Goal: Information Seeking & Learning: Check status

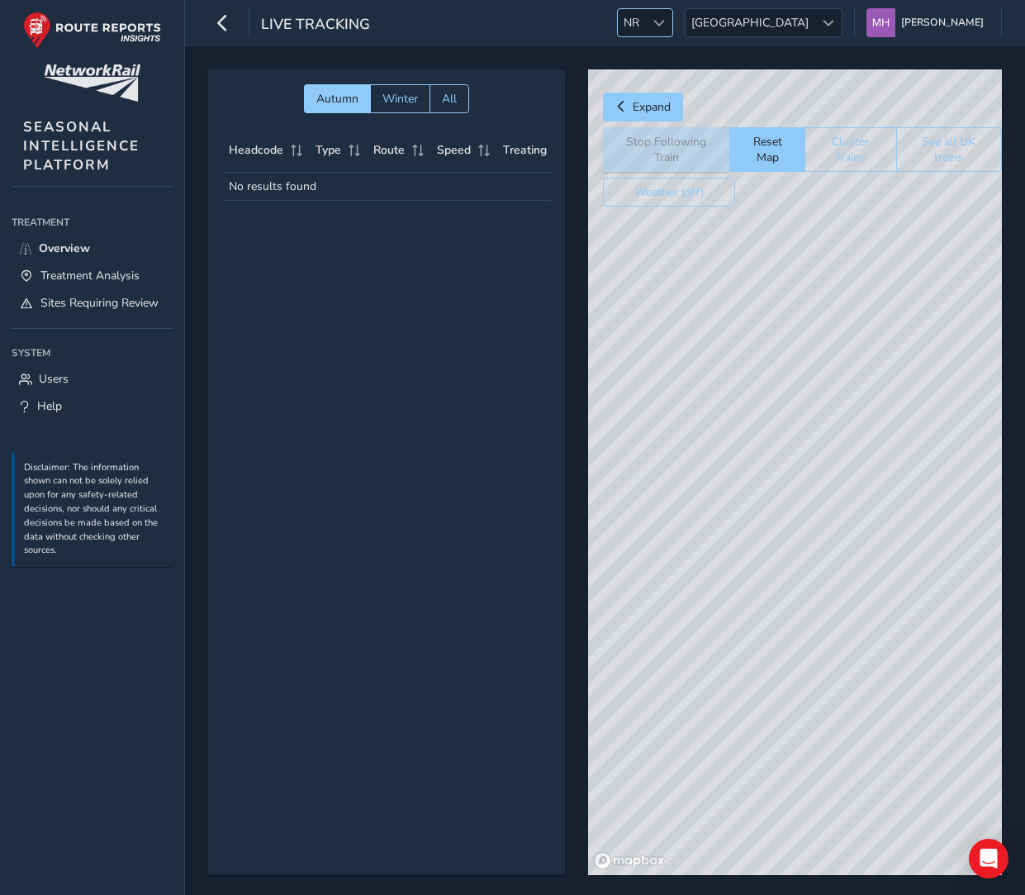
click at [665, 17] on span at bounding box center [659, 23] width 12 height 12
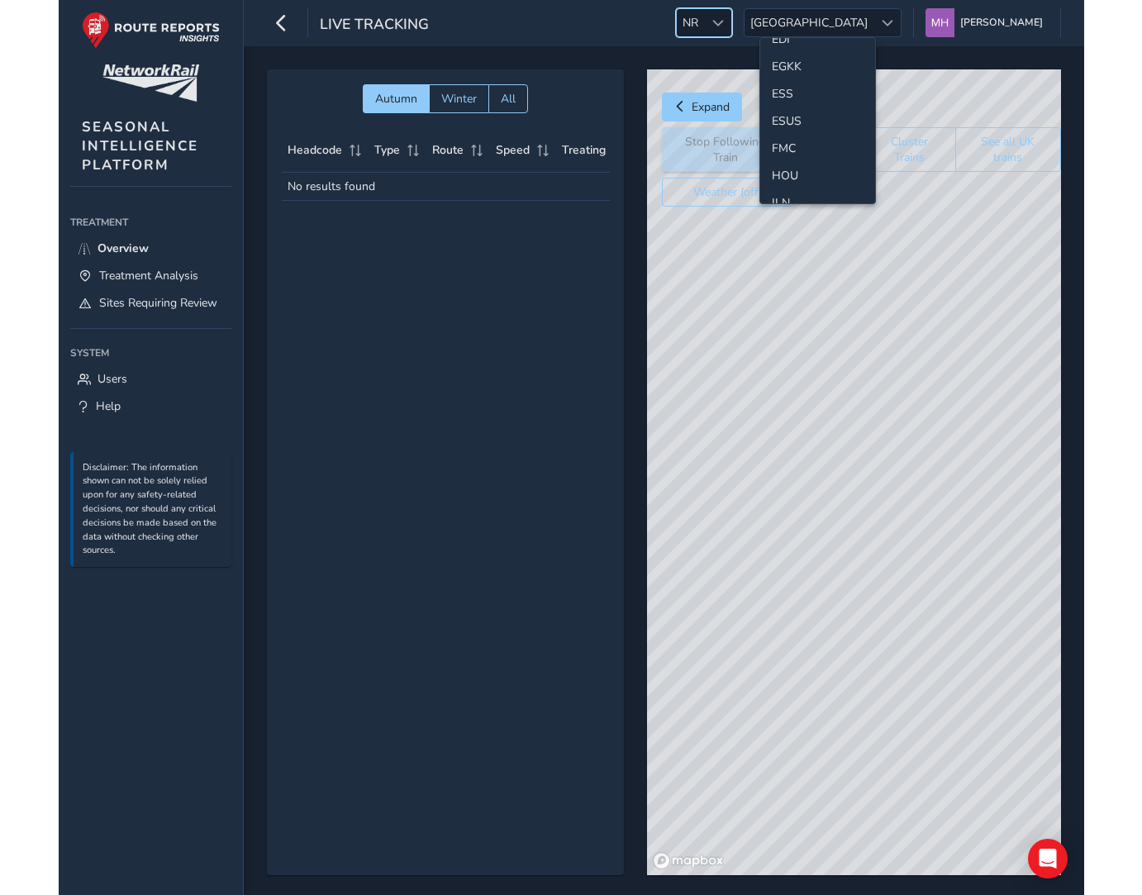
scroll to position [246, 0]
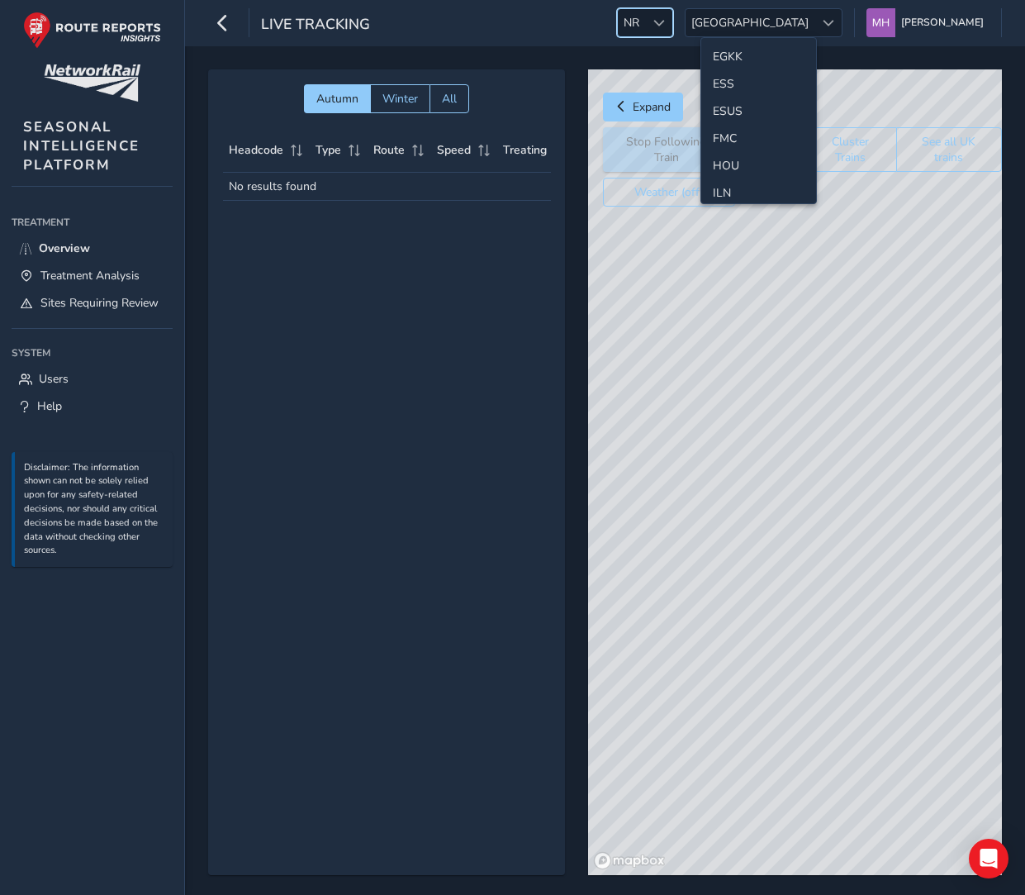
click at [732, 84] on li "ESS" at bounding box center [758, 83] width 115 height 27
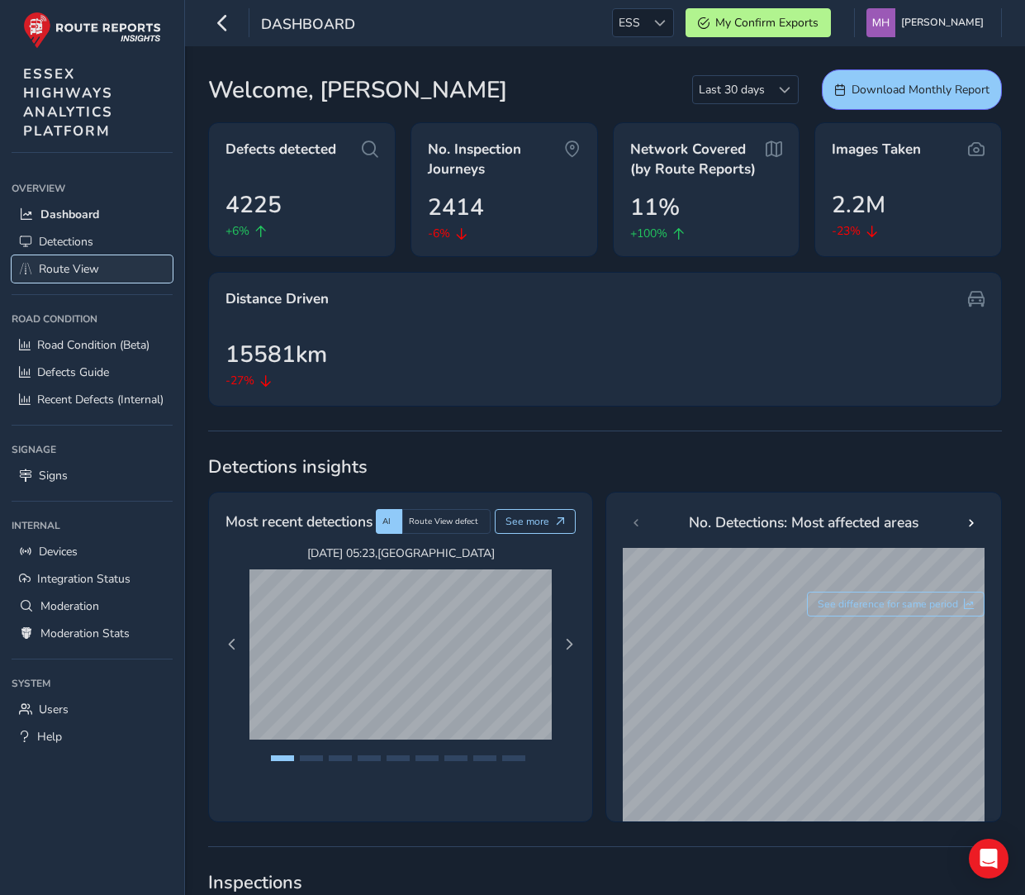
click at [90, 268] on span "Route View" at bounding box center [69, 269] width 60 height 16
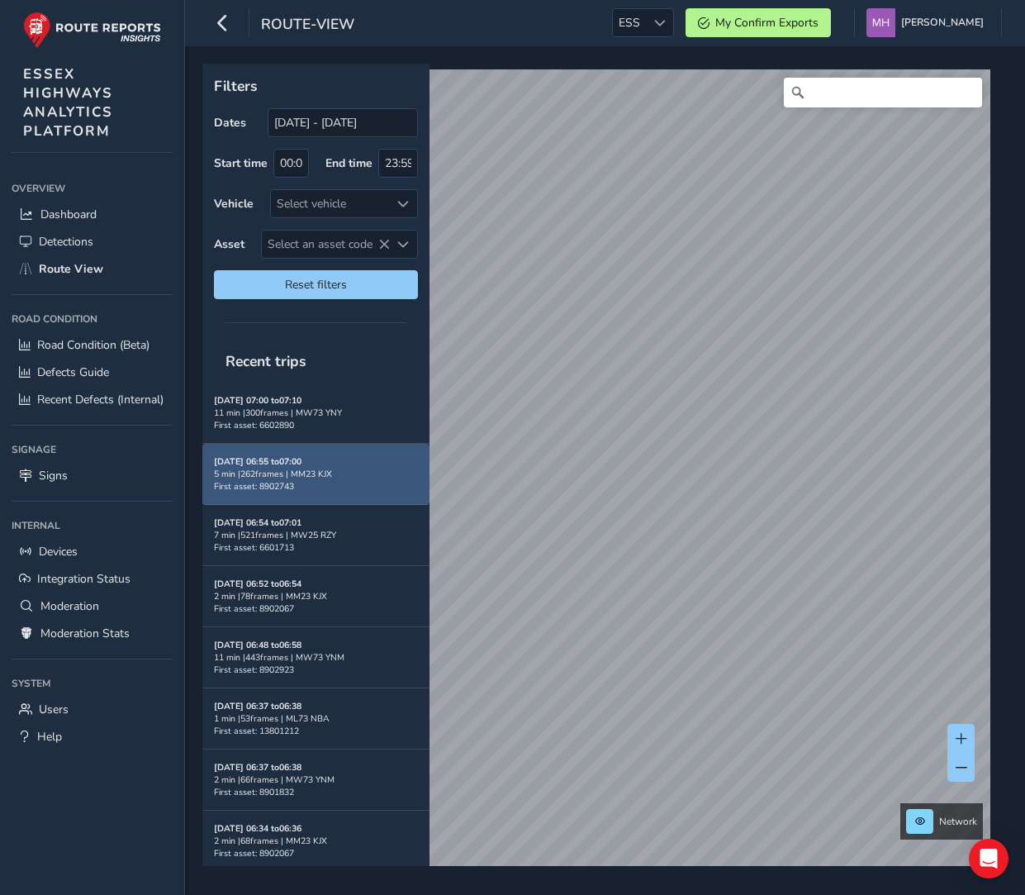
click at [302, 463] on strong "[DATE] 06:55 to 07:00" at bounding box center [258, 461] width 88 height 12
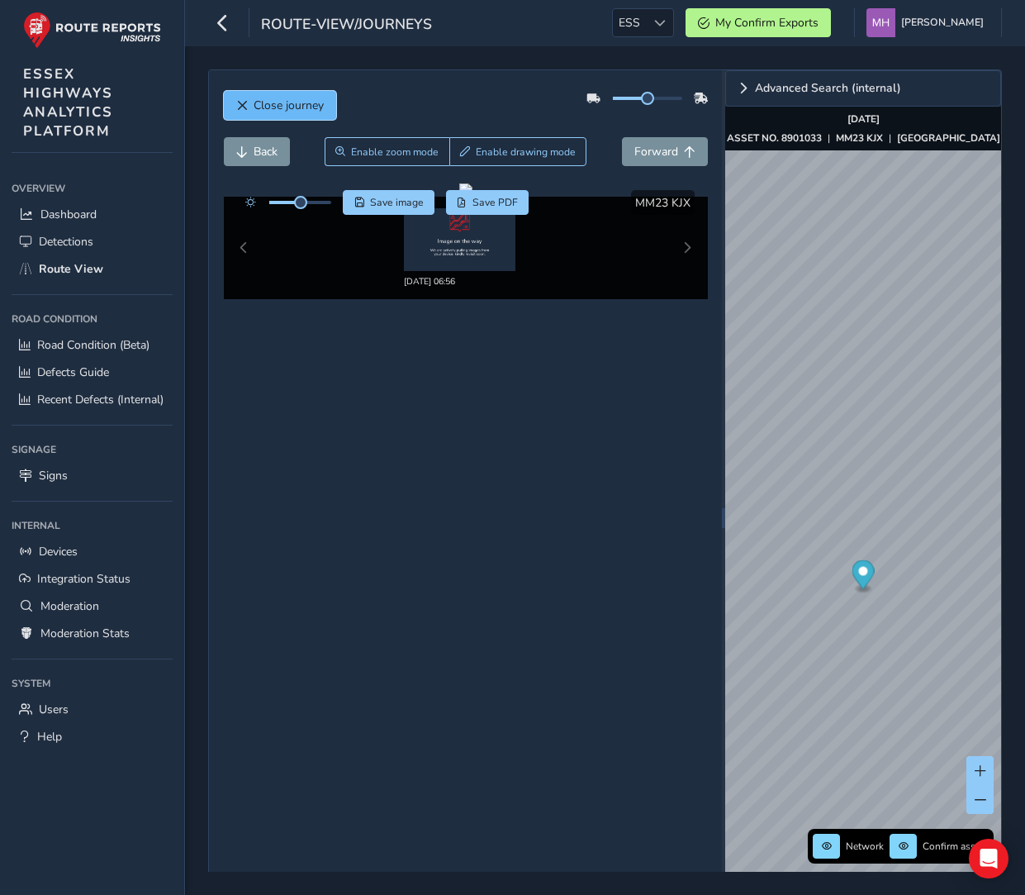
click at [261, 107] on span "Close journey" at bounding box center [289, 105] width 70 height 16
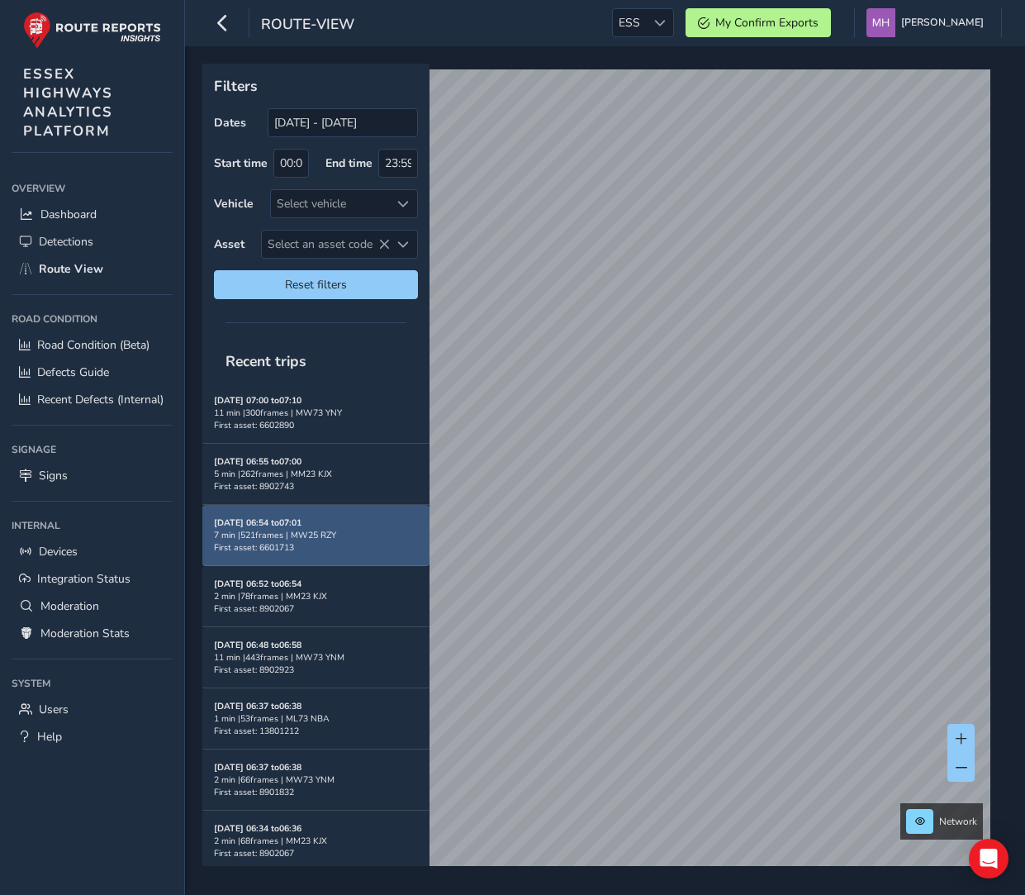
click at [289, 529] on div "7 min | 521 frames | MW25 RZY" at bounding box center [316, 535] width 204 height 12
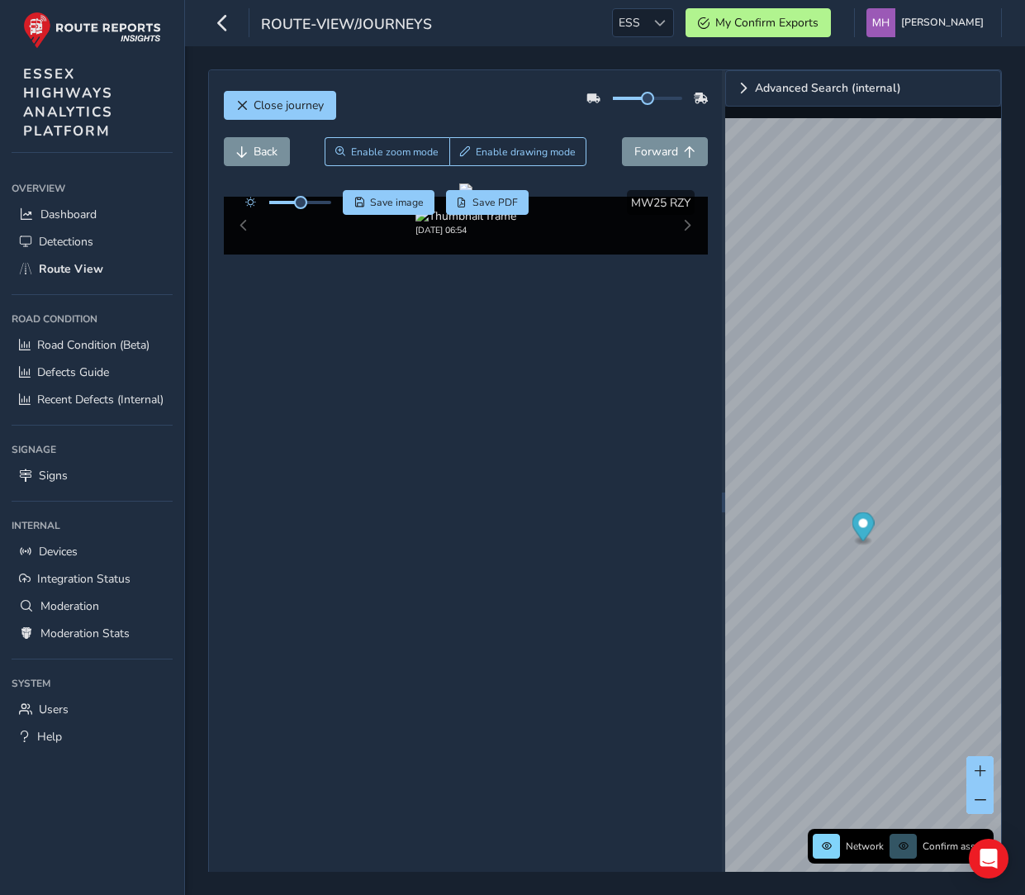
click at [242, 668] on div "Close journey Back Enable zoom mode Enable drawing mode Forward Click and Drag …" at bounding box center [465, 501] width 513 height 863
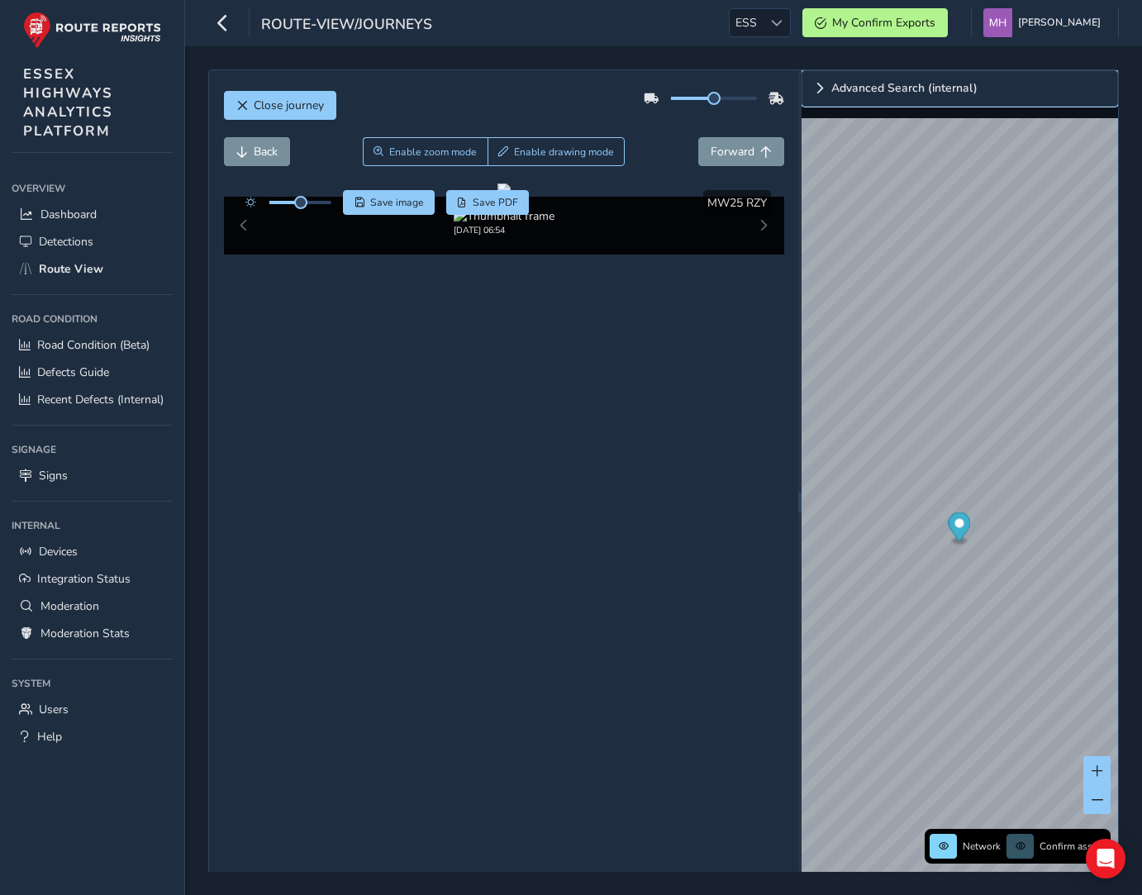
click at [822, 88] on span "Expand" at bounding box center [820, 89] width 12 height 12
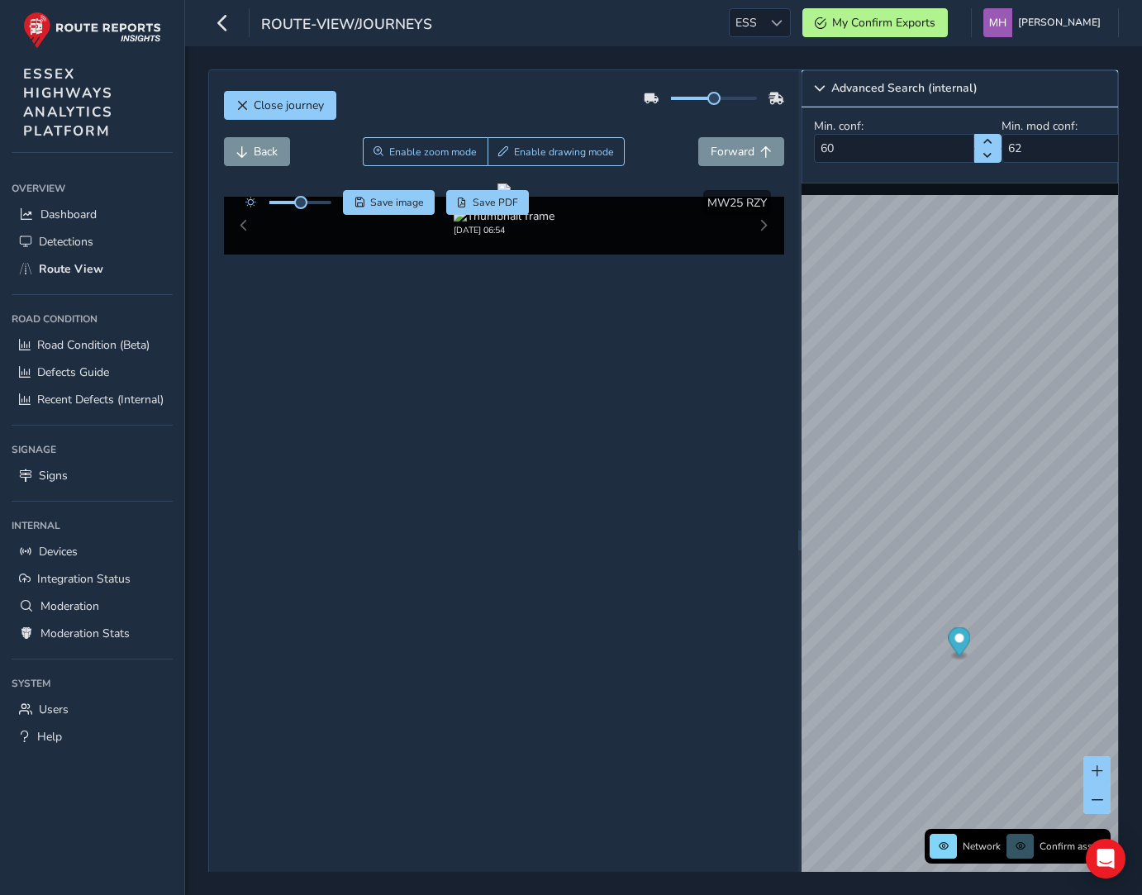
click at [815, 91] on span "Collapse" at bounding box center [820, 89] width 12 height 12
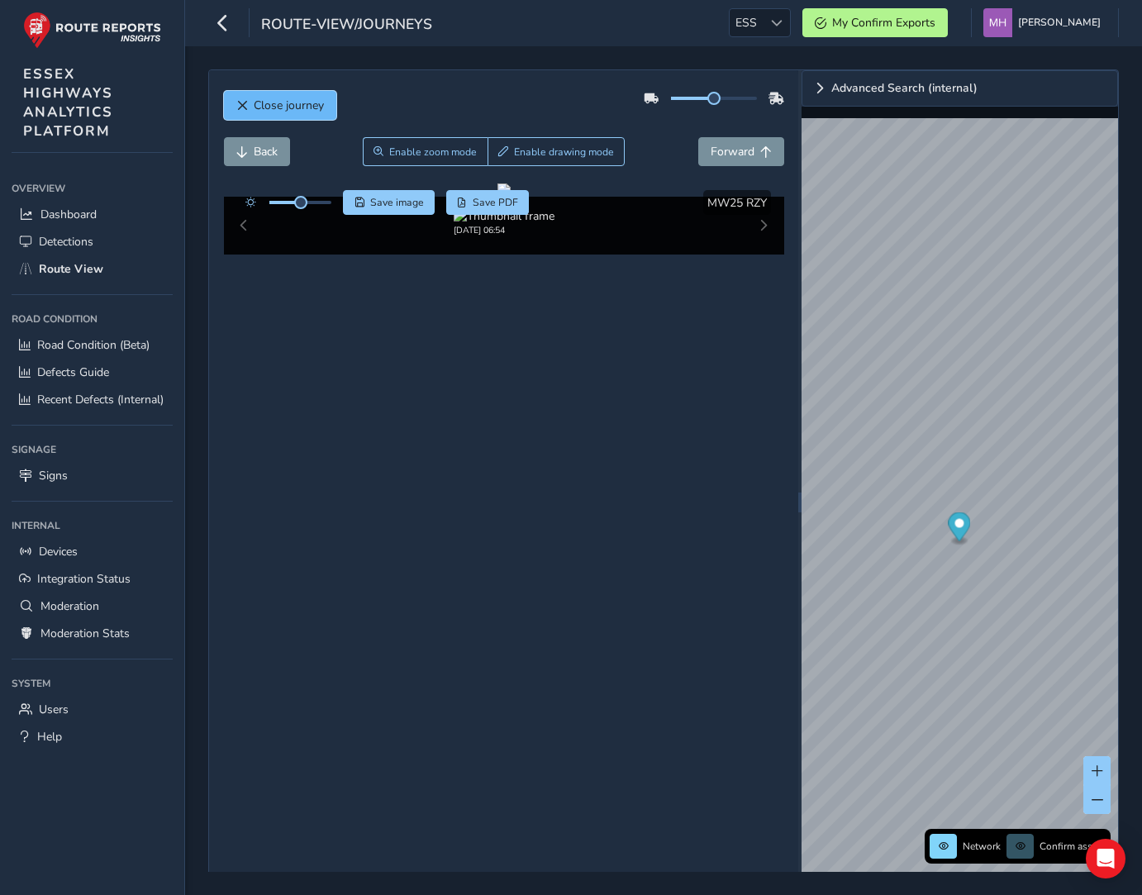
click at [284, 110] on span "Close journey" at bounding box center [289, 105] width 70 height 16
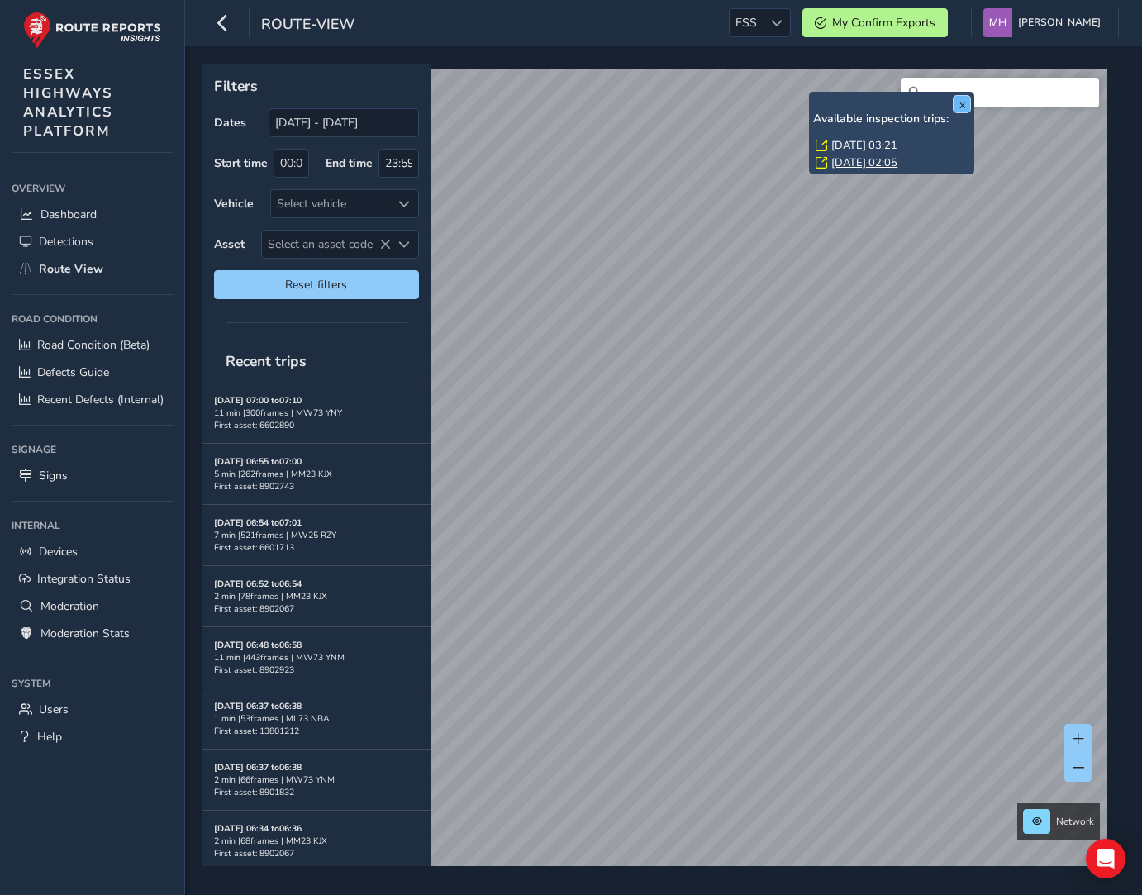
click at [960, 103] on button "x" at bounding box center [961, 104] width 17 height 17
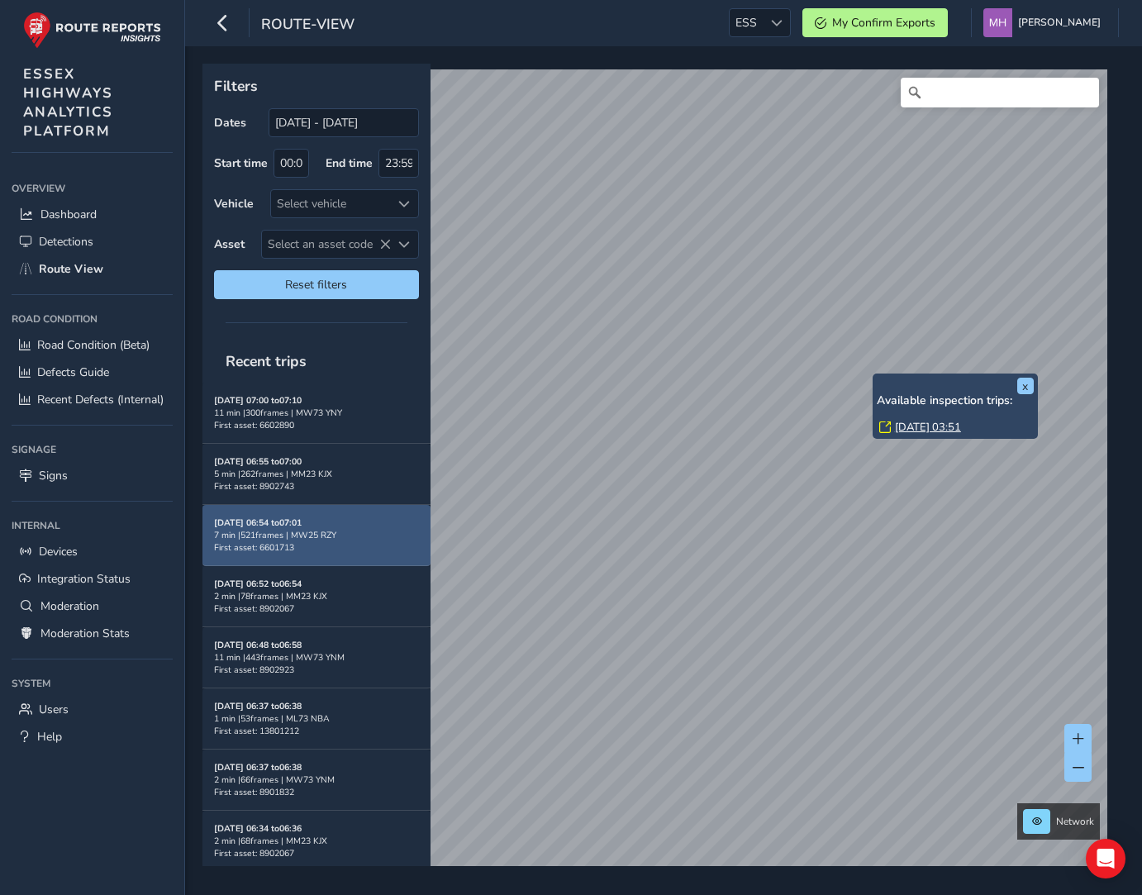
click at [300, 532] on div "7 min | 521 frames | MW25 RZY" at bounding box center [316, 535] width 205 height 12
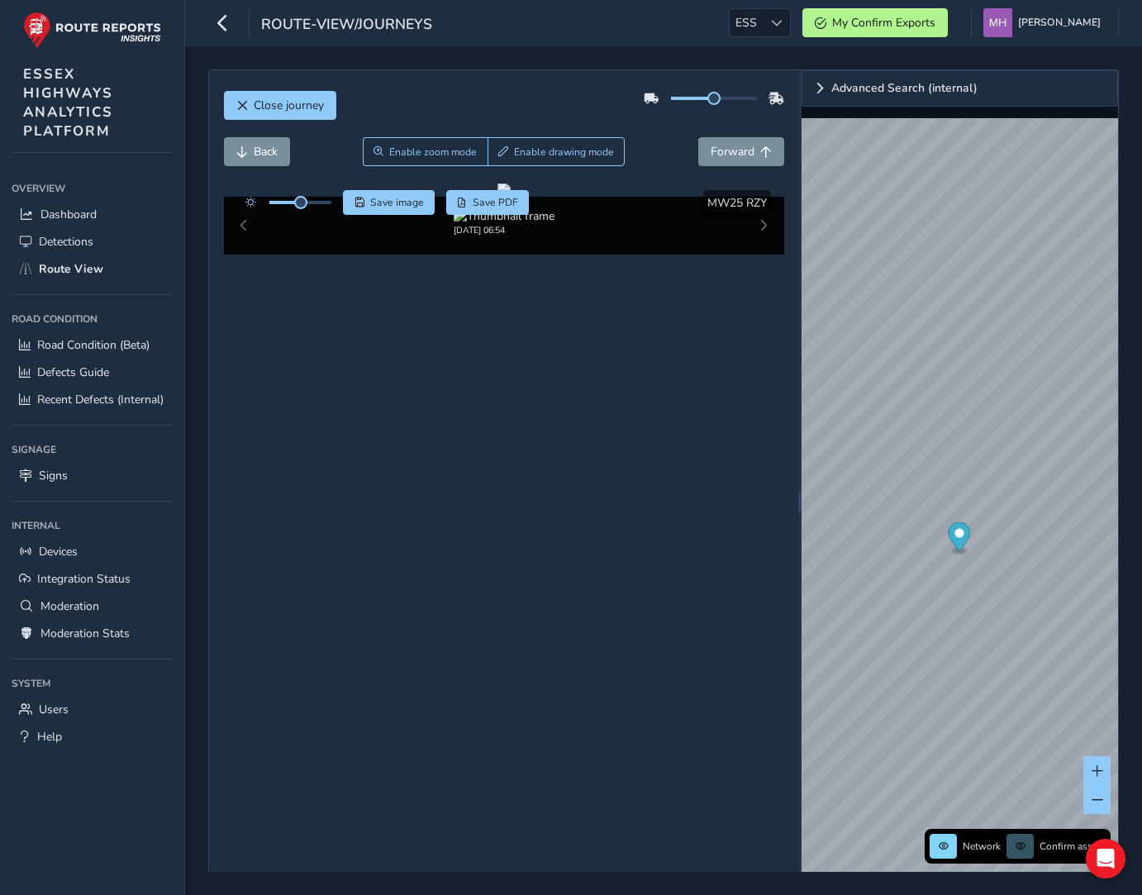
click at [255, 530] on div "Close journey Back Enable zoom mode Enable drawing mode Forward Click and Drag …" at bounding box center [503, 501] width 589 height 863
